Goal: Communication & Community: Answer question/provide support

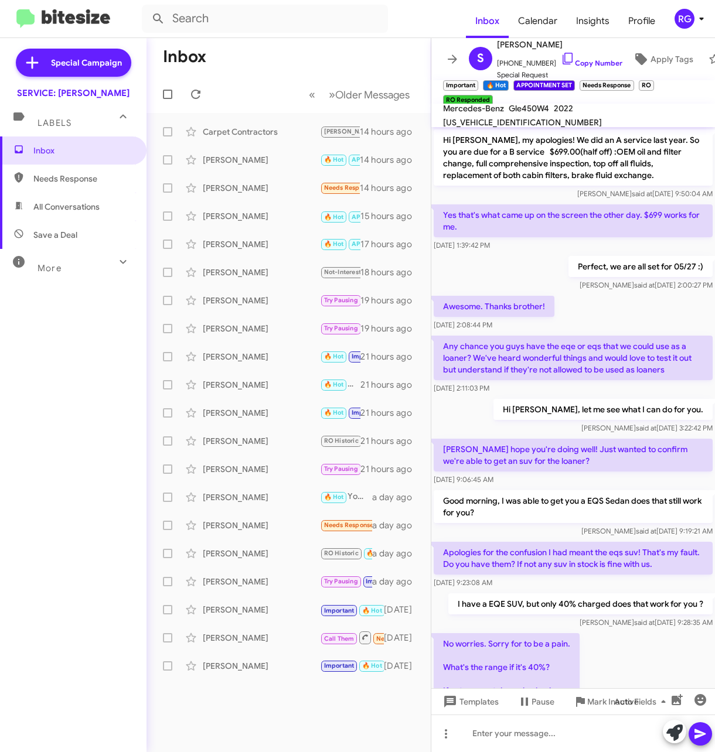
scroll to position [446, 0]
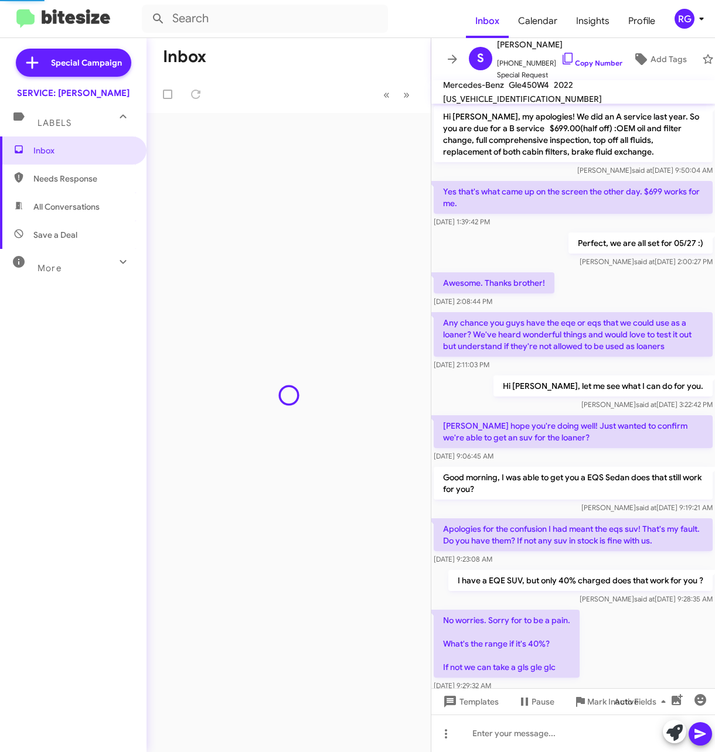
scroll to position [422, 0]
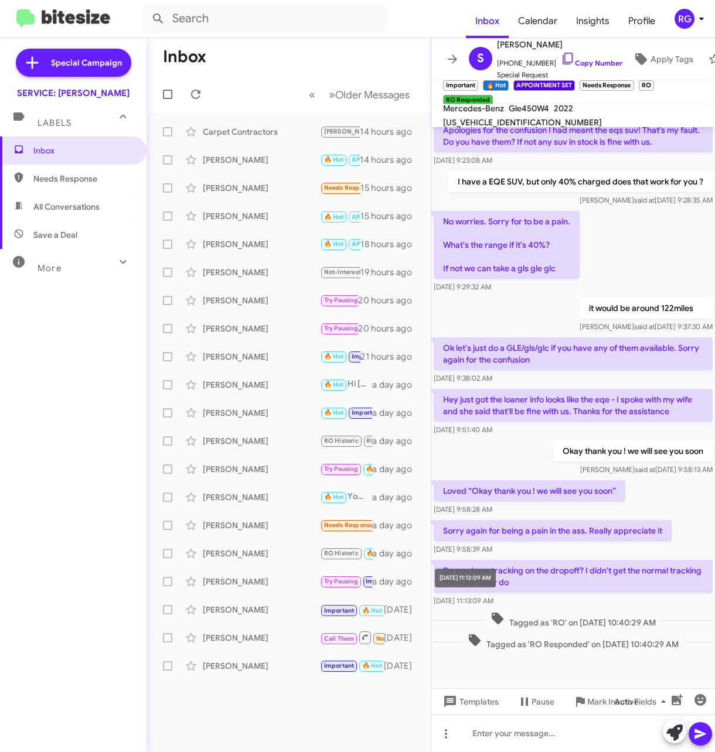
click at [448, 606] on div "[DATE] 11:13:09 AM" at bounding box center [573, 601] width 279 height 12
click at [576, 609] on div "Hi [PERSON_NAME], my apologies! We did an A service last year. So you are due f…" at bounding box center [573, 179] width 284 height 948
drag, startPoint x: 627, startPoint y: 677, endPoint x: 622, endPoint y: 673, distance: 6.6
click at [626, 677] on mat-tooltip-component "Auto Fields (Ctrl+Shift+A)" at bounding box center [642, 673] width 94 height 35
click at [631, 654] on div at bounding box center [573, 682] width 284 height 59
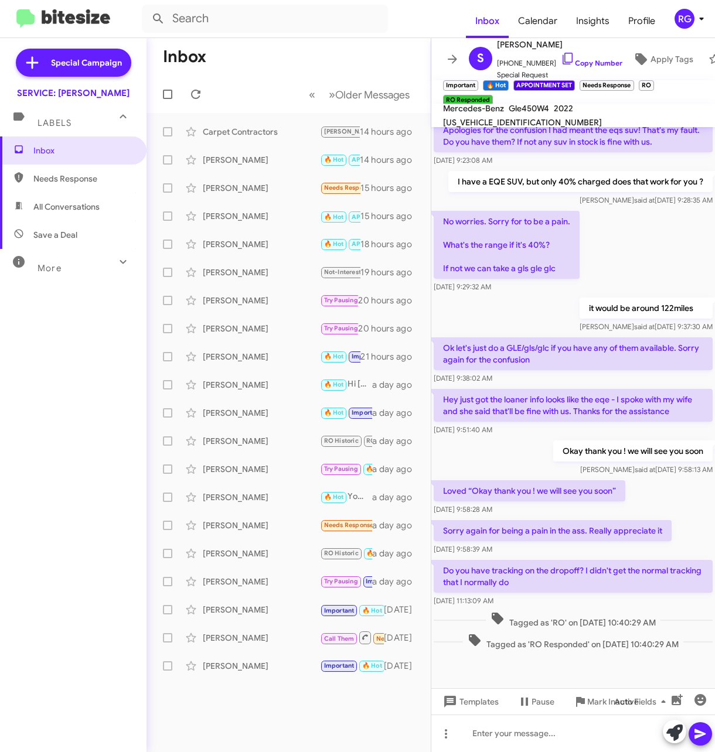
click at [650, 644] on span "Tagged as 'RO Responded' on [DATE] 10:40:29 AM" at bounding box center [573, 641] width 220 height 17
click at [650, 643] on span "Tagged as 'RO Responded' on [DATE] 10:40:29 AM" at bounding box center [573, 641] width 220 height 17
click at [649, 650] on span "Tagged as 'RO Responded' on [DATE] 10:40:29 AM" at bounding box center [573, 641] width 220 height 17
click at [553, 322] on div "it would be around 122miles [PERSON_NAME] said at [DATE] 9:37:30 AM" at bounding box center [573, 315] width 284 height 40
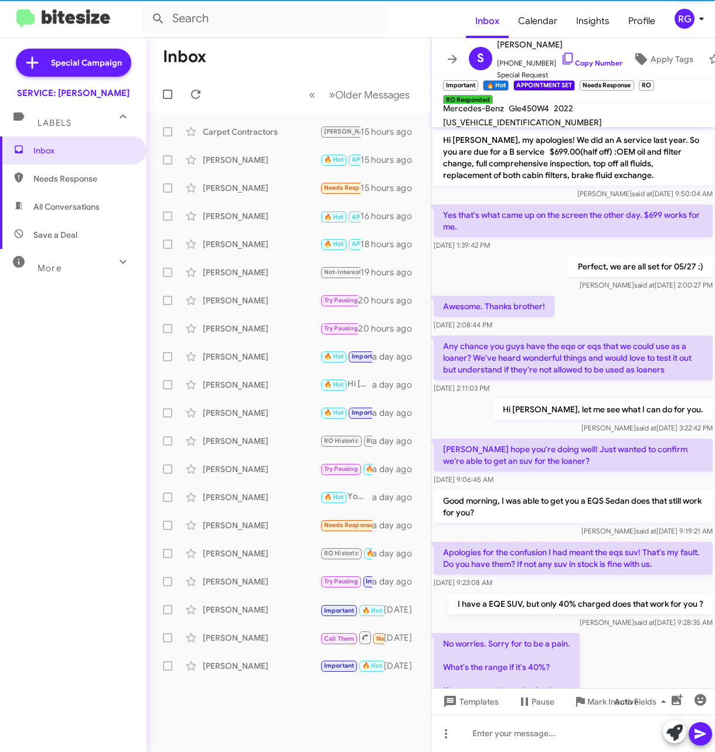
scroll to position [422, 0]
